Goal: Task Accomplishment & Management: Use online tool/utility

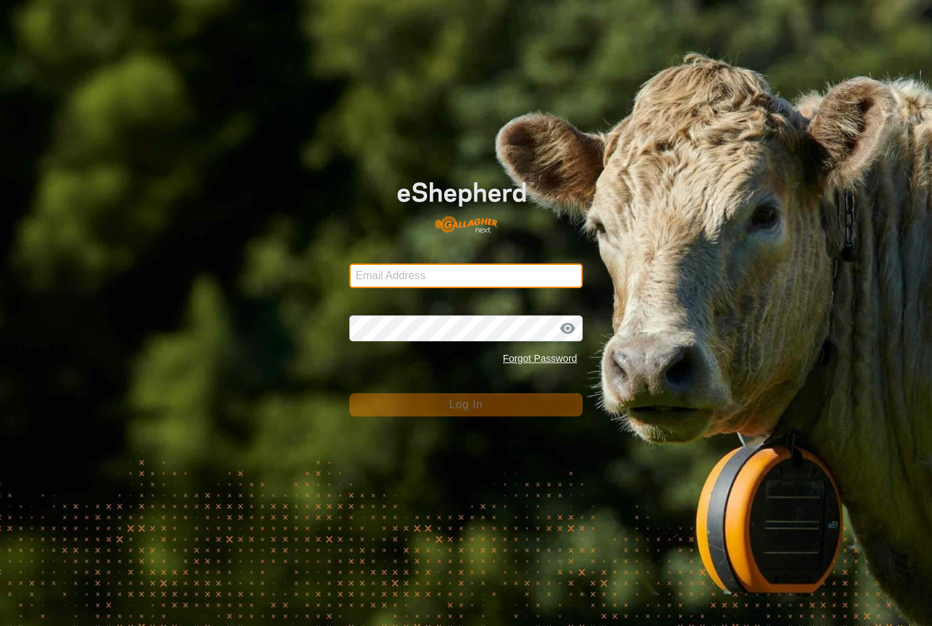
click at [389, 286] on input "Email Address" at bounding box center [466, 276] width 233 height 25
type input "Kmfarm@bigpond.com"
click at [466, 405] on button "Log In" at bounding box center [466, 404] width 233 height 23
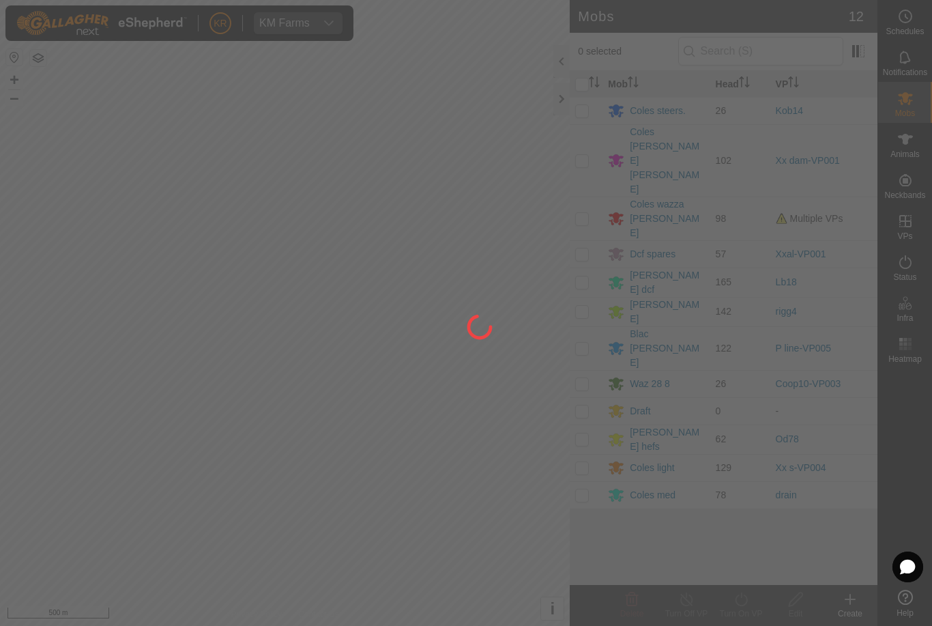
click at [17, 515] on div at bounding box center [466, 313] width 932 height 626
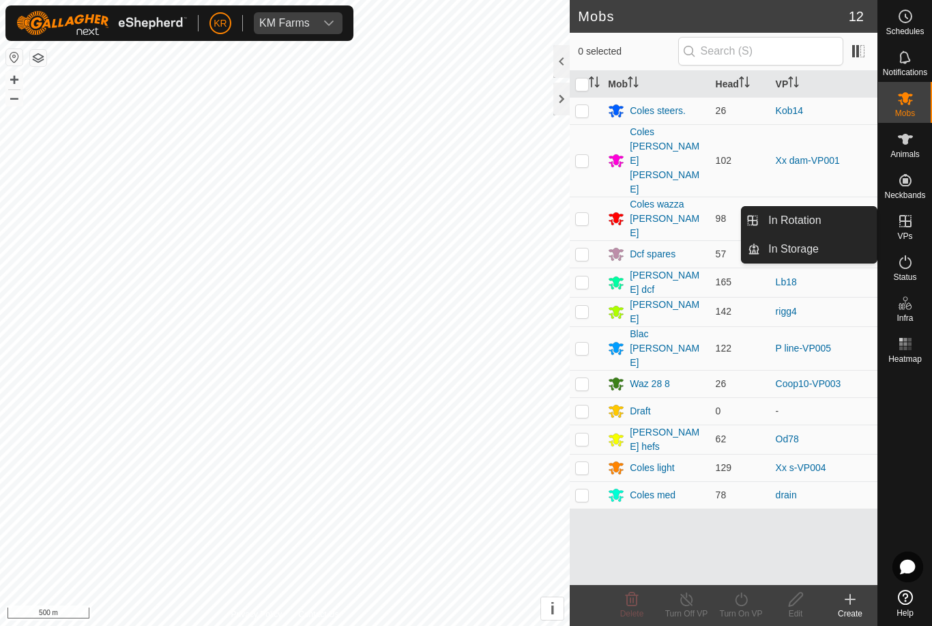
click at [807, 220] on span "In Rotation" at bounding box center [795, 220] width 53 height 16
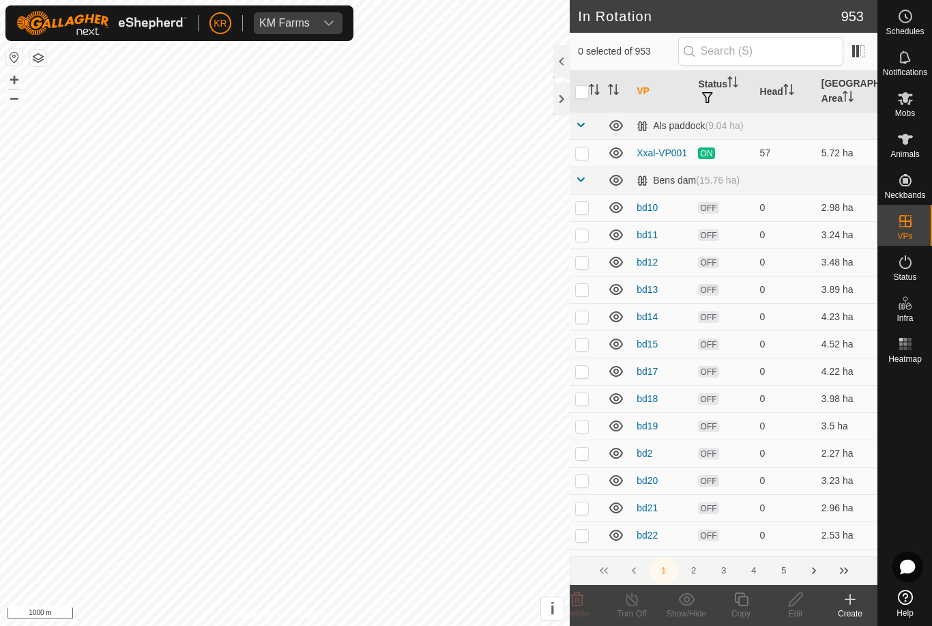
click at [786, 214] on td "0" at bounding box center [785, 207] width 61 height 27
click at [850, 607] on icon at bounding box center [850, 599] width 16 height 16
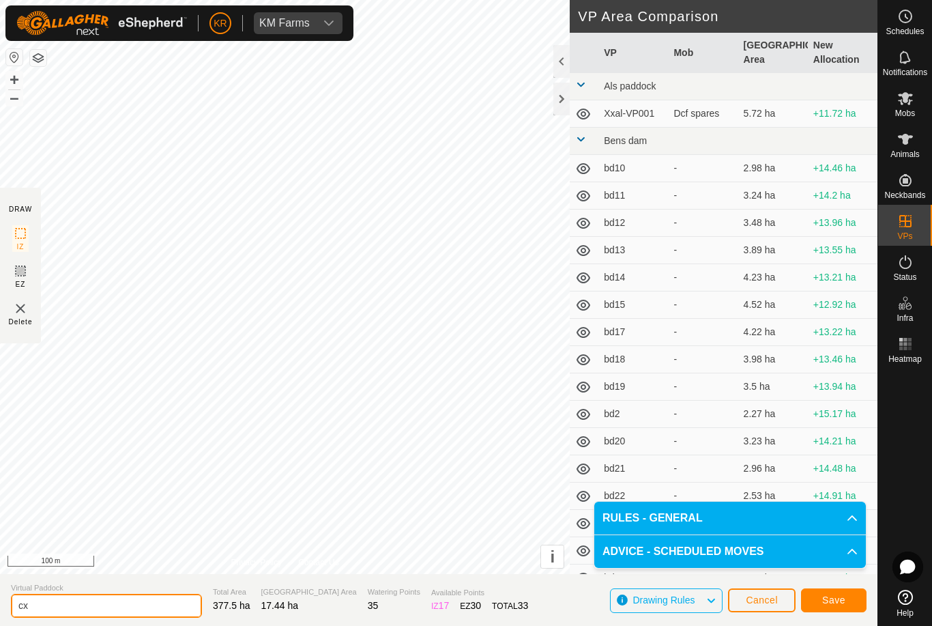
type input "c"
type input "C"
type input "Xxclmove"
click at [819, 602] on button "Save" at bounding box center [834, 600] width 66 height 24
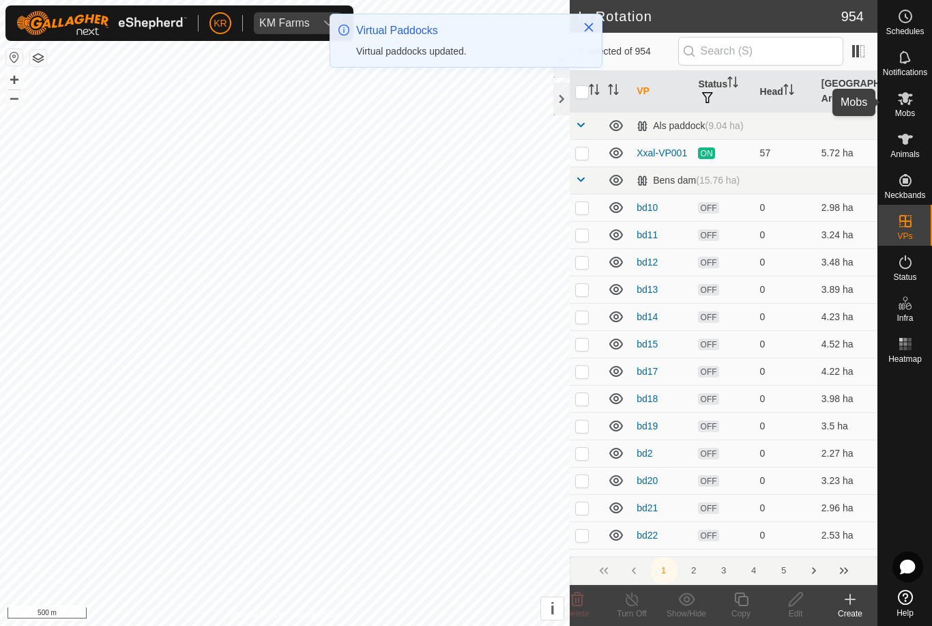
click at [902, 98] on icon at bounding box center [906, 98] width 16 height 16
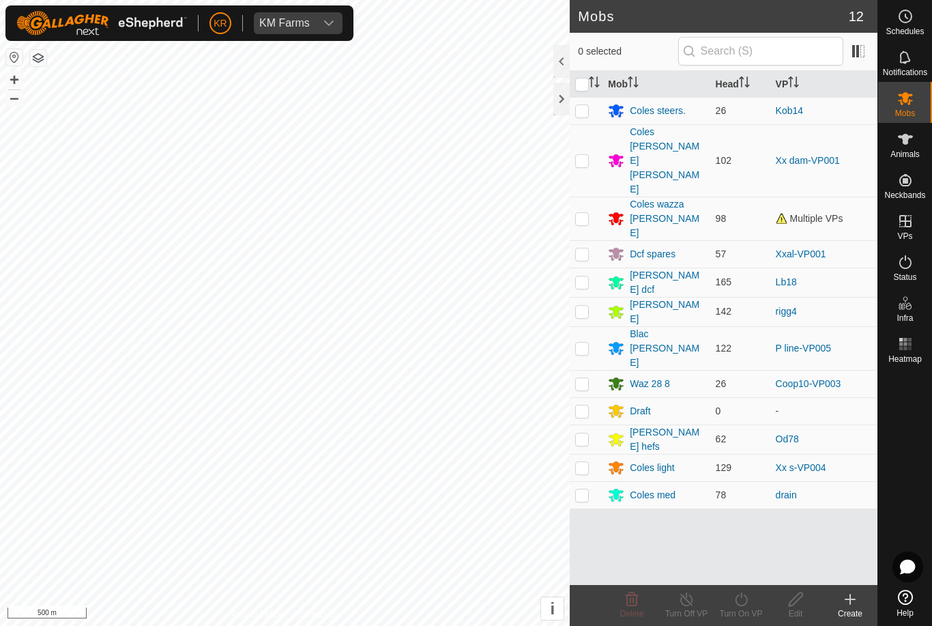
click at [584, 462] on p-checkbox at bounding box center [582, 467] width 14 height 11
checkbox input "true"
click at [728, 610] on div "Turn On VP" at bounding box center [741, 614] width 55 height 12
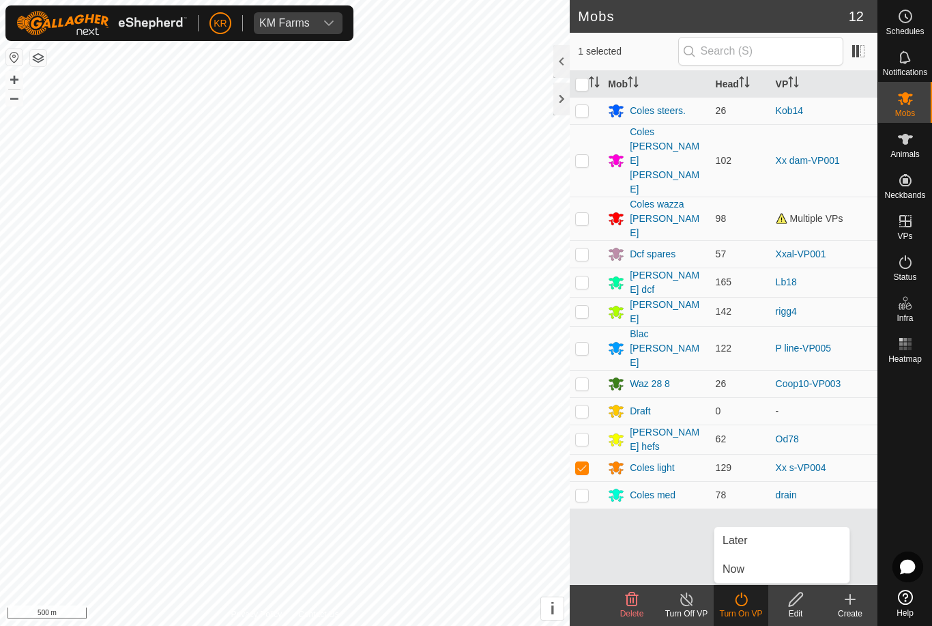
click at [742, 566] on span "Now" at bounding box center [734, 569] width 22 height 16
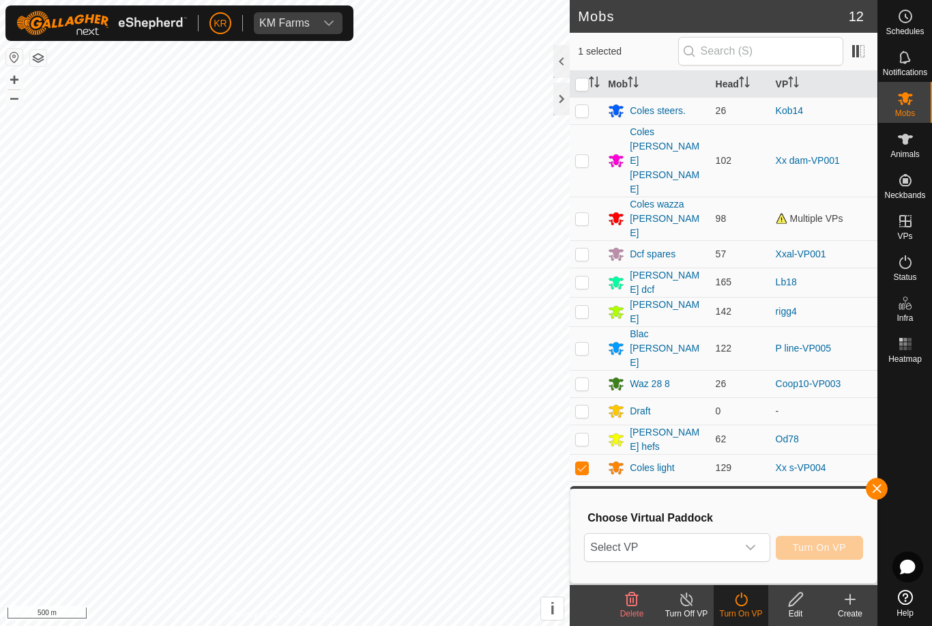
click at [728, 546] on span "Select VP" at bounding box center [661, 547] width 152 height 27
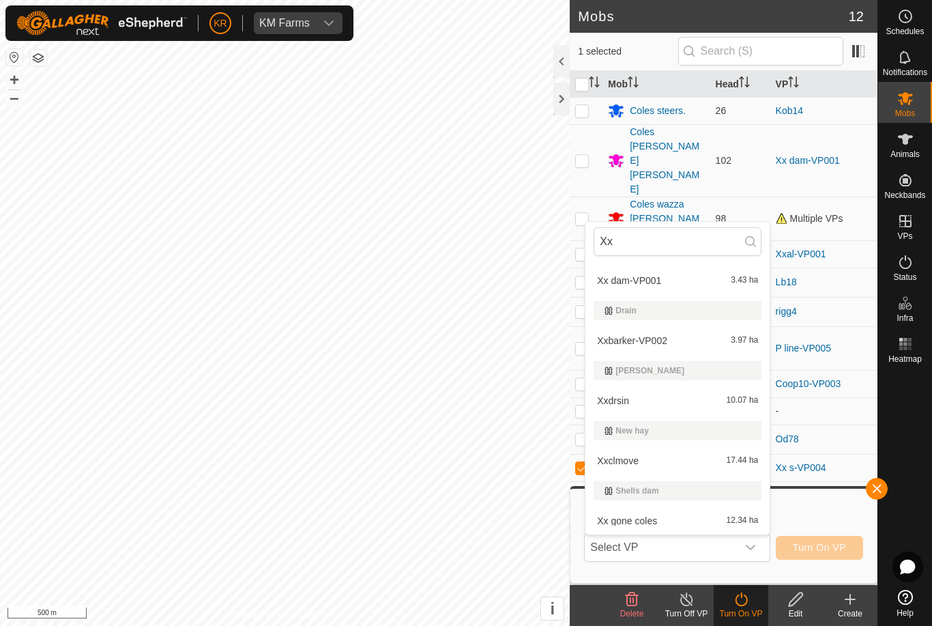
scroll to position [203, 0]
type input "Xx"
click at [649, 459] on div "Xxclmove 17.44 ha" at bounding box center [678, 461] width 168 height 16
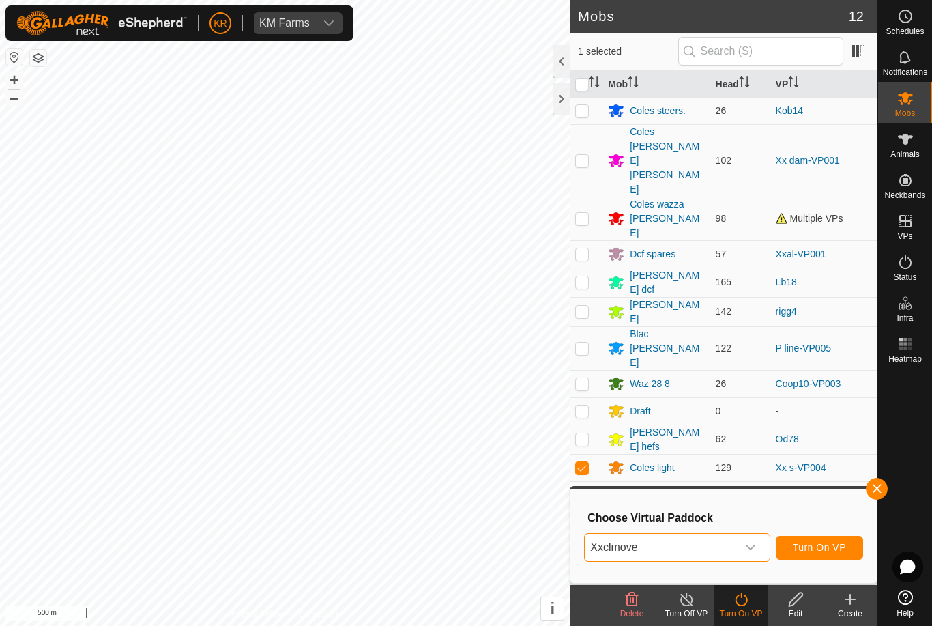
click at [823, 539] on button "Turn On VP" at bounding box center [819, 548] width 87 height 24
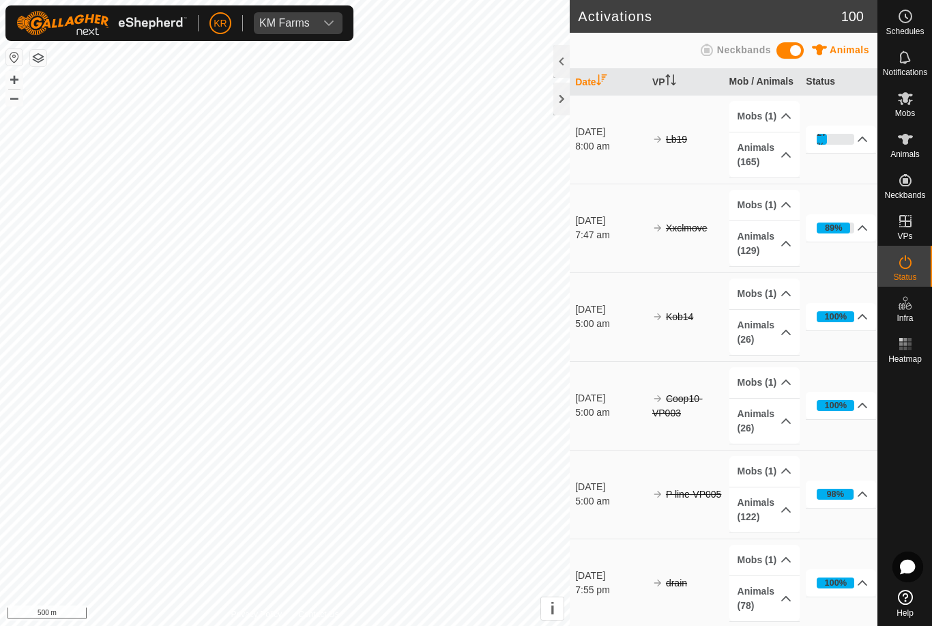
click at [922, 586] on link "Help" at bounding box center [906, 603] width 54 height 38
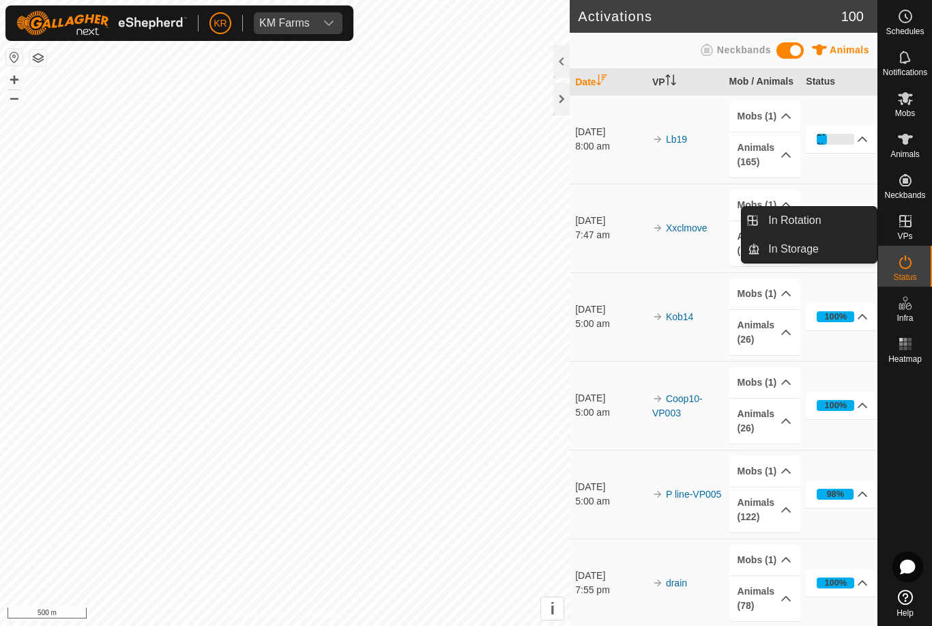
click at [842, 225] on link "In Rotation" at bounding box center [818, 220] width 117 height 27
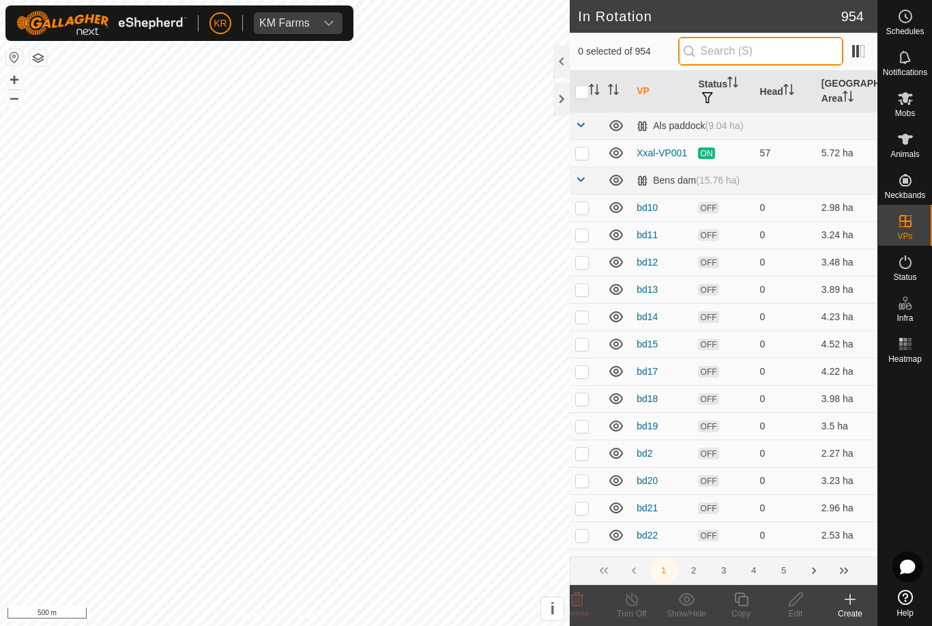
click at [760, 49] on input "text" at bounding box center [761, 51] width 165 height 29
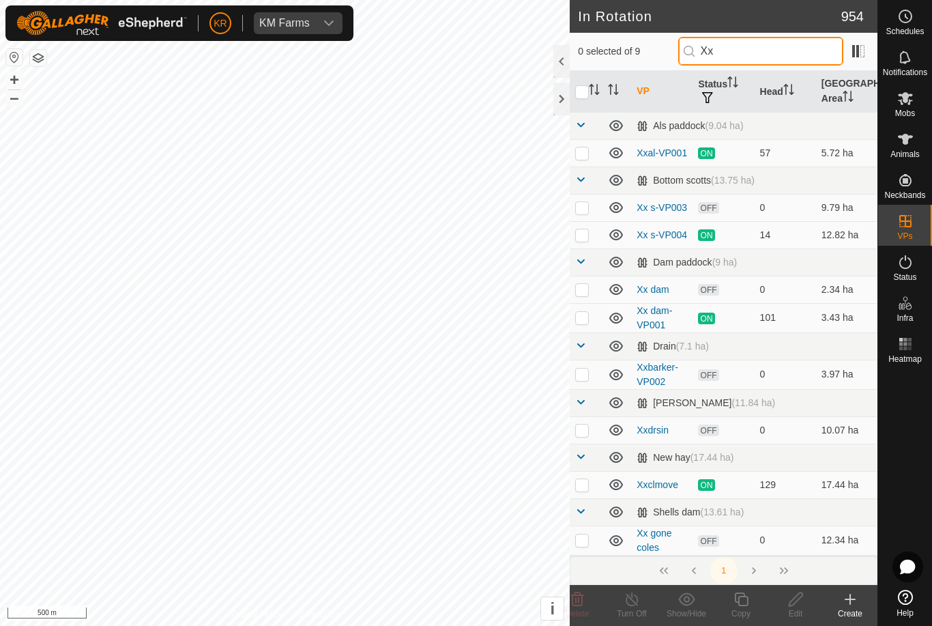
type input "Xx"
click at [582, 289] on p-checkbox at bounding box center [582, 289] width 14 height 11
checkbox input "true"
click at [791, 599] on icon at bounding box center [796, 599] width 17 height 16
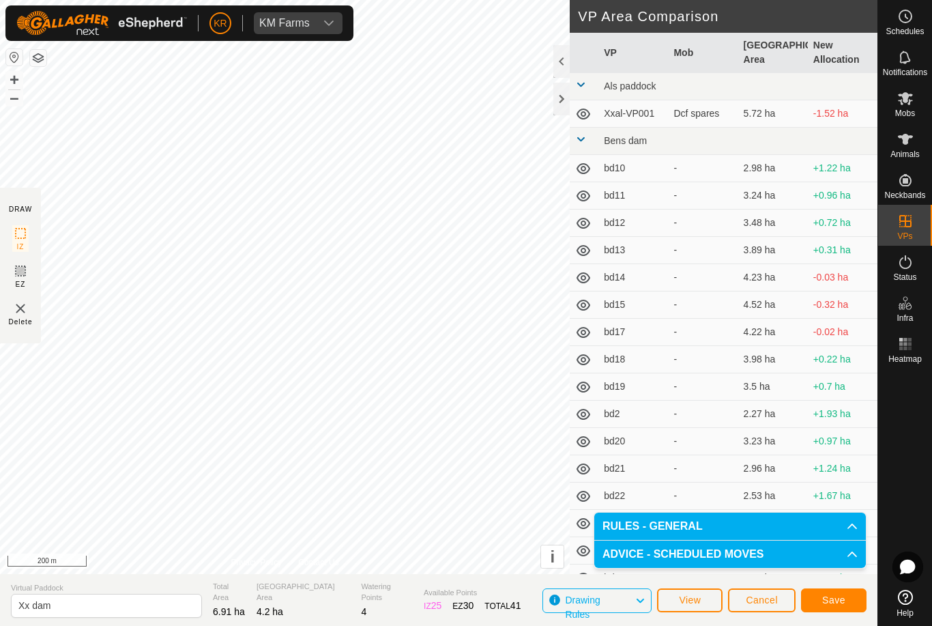
click at [832, 598] on span "Save" at bounding box center [834, 600] width 23 height 11
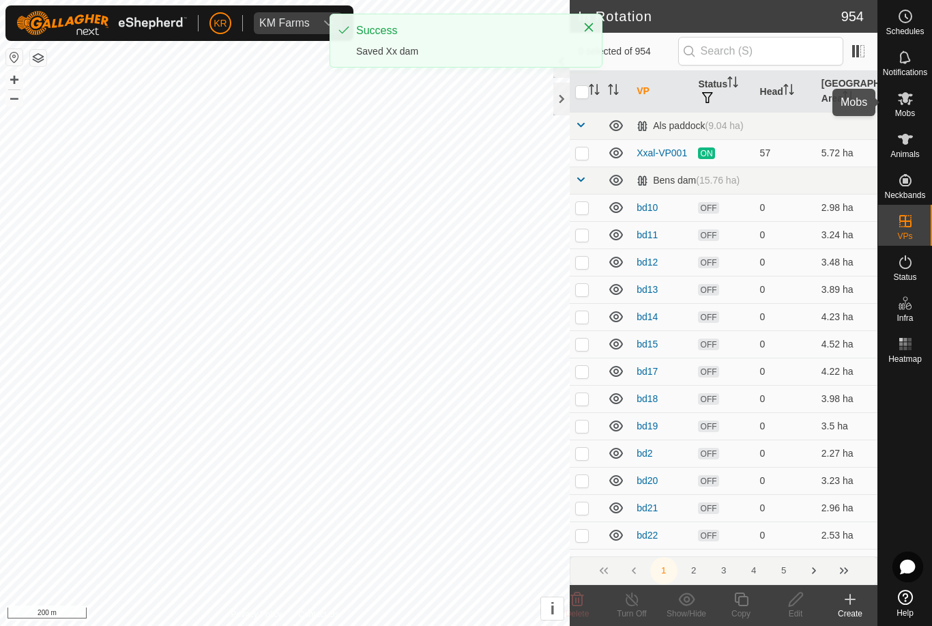
click at [909, 94] on icon at bounding box center [906, 98] width 16 height 16
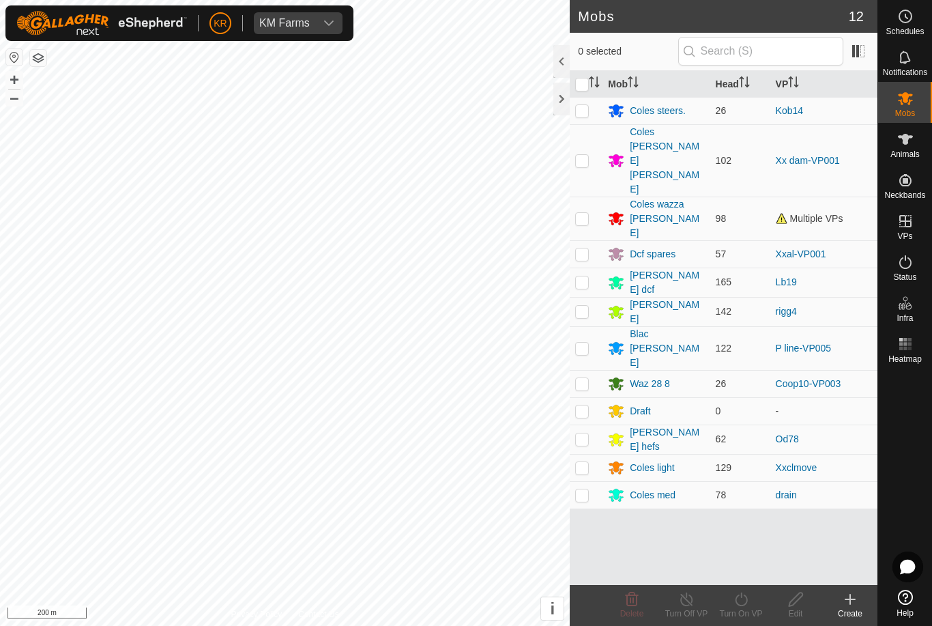
click at [585, 155] on p-checkbox at bounding box center [582, 160] width 14 height 11
checkbox input "true"
click at [736, 601] on icon at bounding box center [741, 600] width 12 height 14
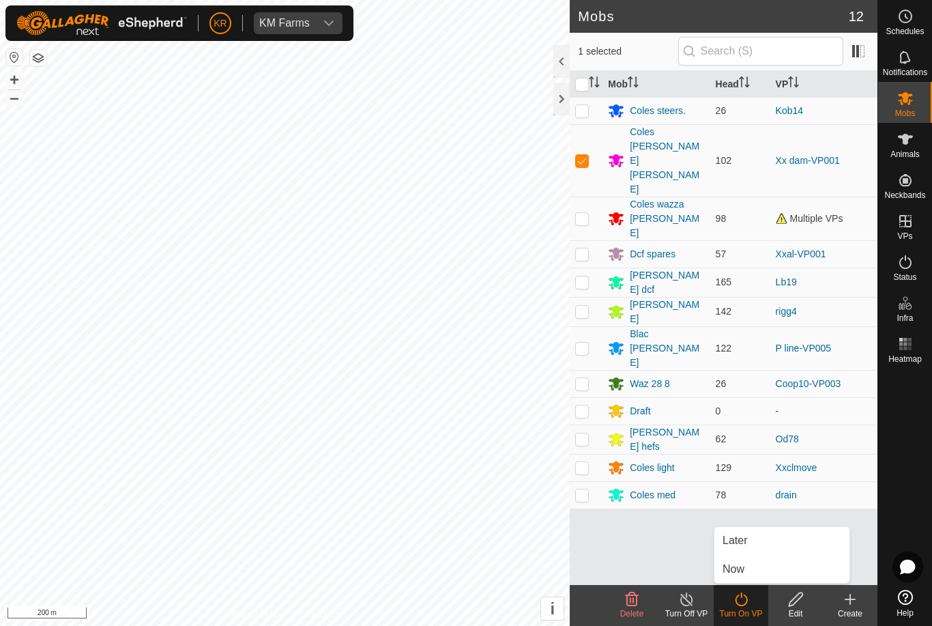
click at [750, 572] on link "Now" at bounding box center [782, 569] width 135 height 27
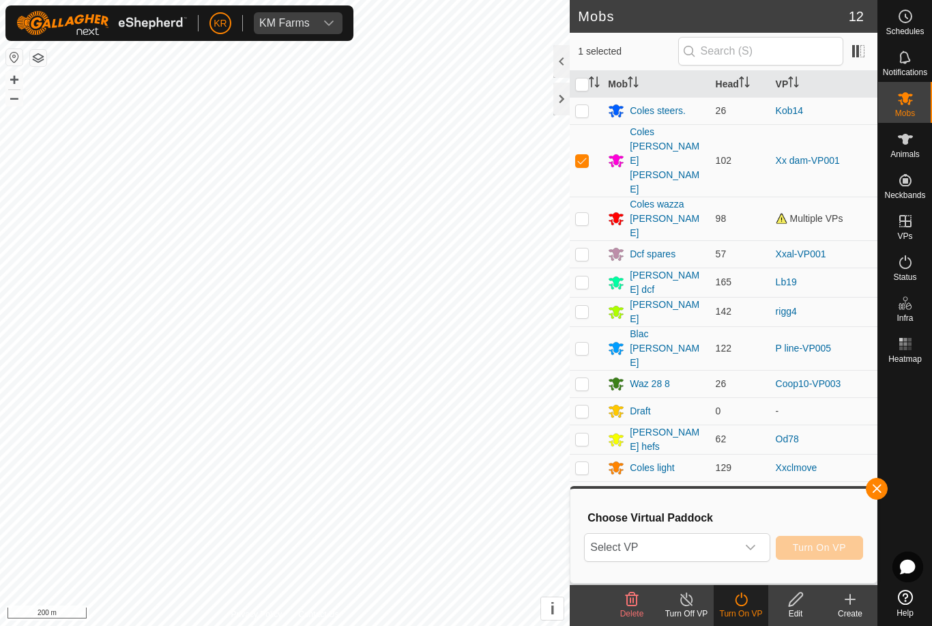
click at [683, 560] on span "Select VP" at bounding box center [661, 547] width 152 height 27
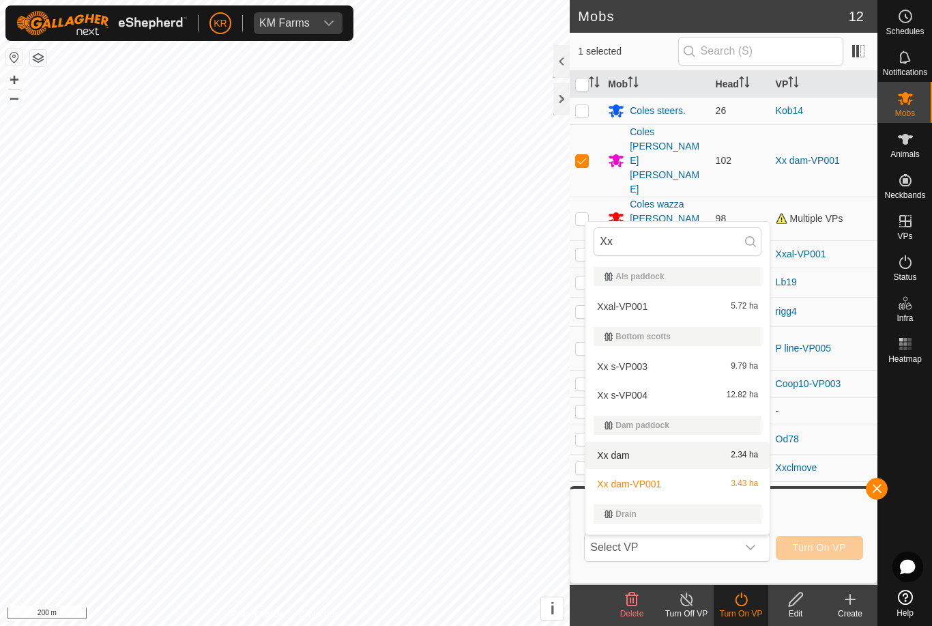
type input "Xx"
click at [688, 458] on div "Xx dam 2.34 ha" at bounding box center [678, 455] width 168 height 16
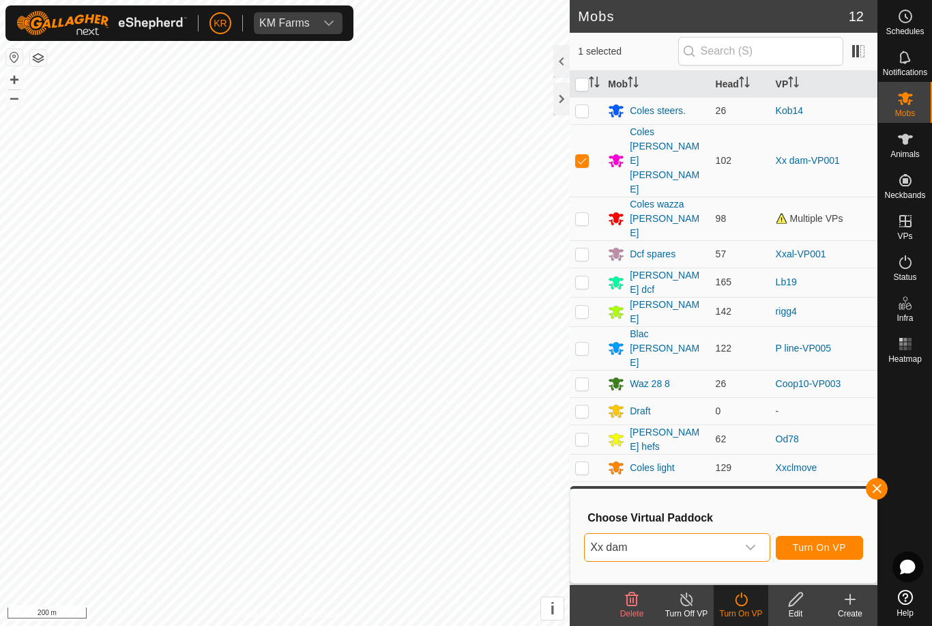
click at [821, 548] on span "Turn On VP" at bounding box center [819, 547] width 53 height 11
